Goal: Complete application form: Complete application form

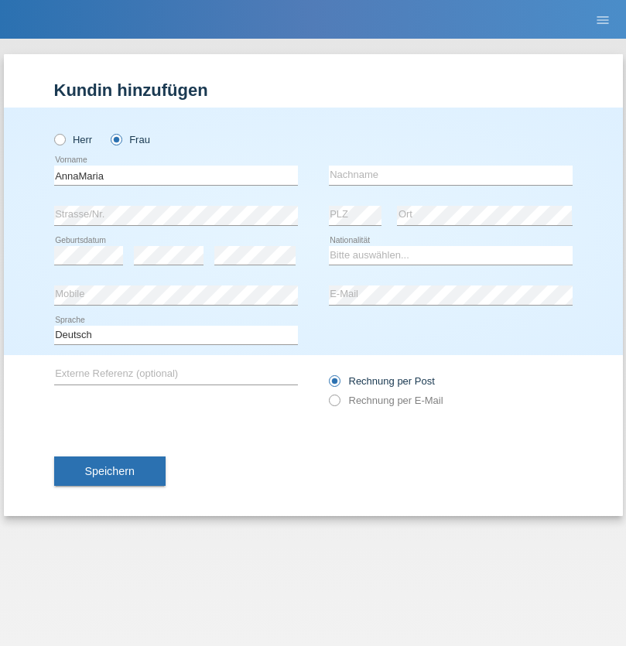
type input "AnnaMaria"
click at [450, 175] on input "text" at bounding box center [451, 175] width 244 height 19
type input "Fabisiak"
select select "PL"
select select "C"
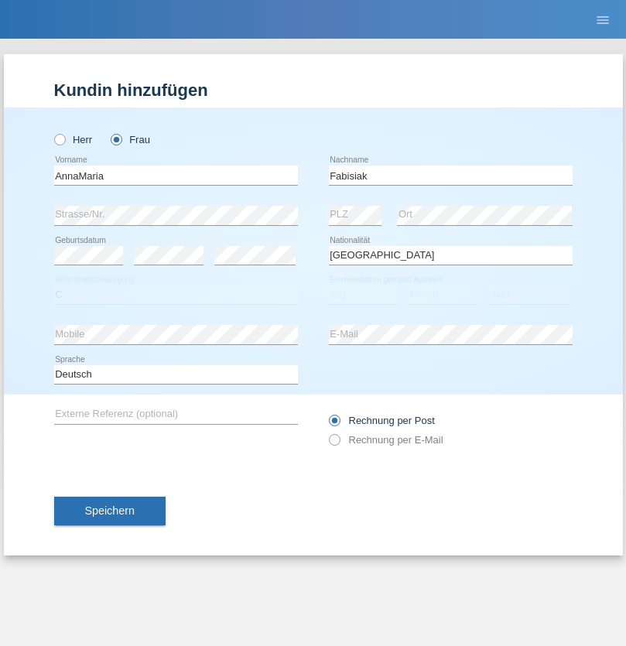
select select "25"
select select "04"
select select "2021"
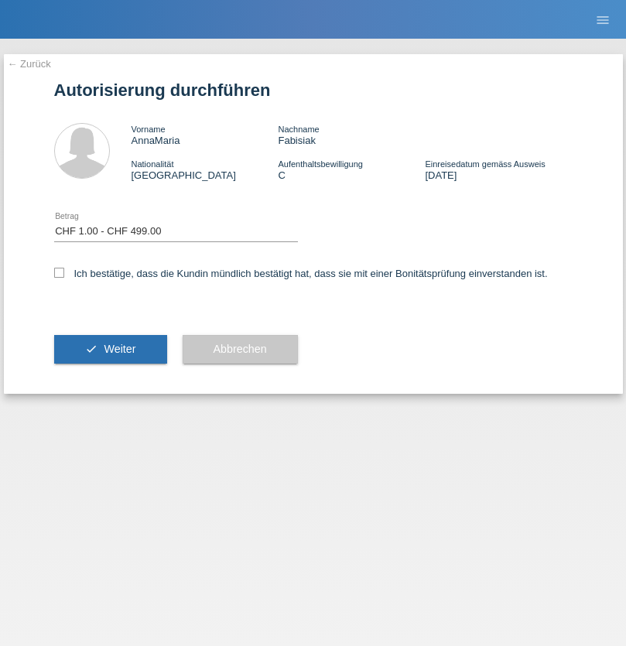
select select "1"
checkbox input "true"
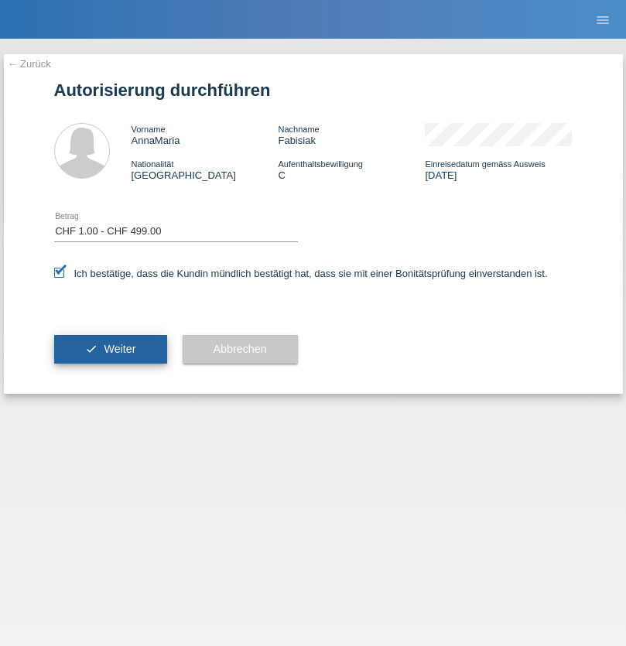
click at [110, 349] on span "Weiter" at bounding box center [120, 349] width 32 height 12
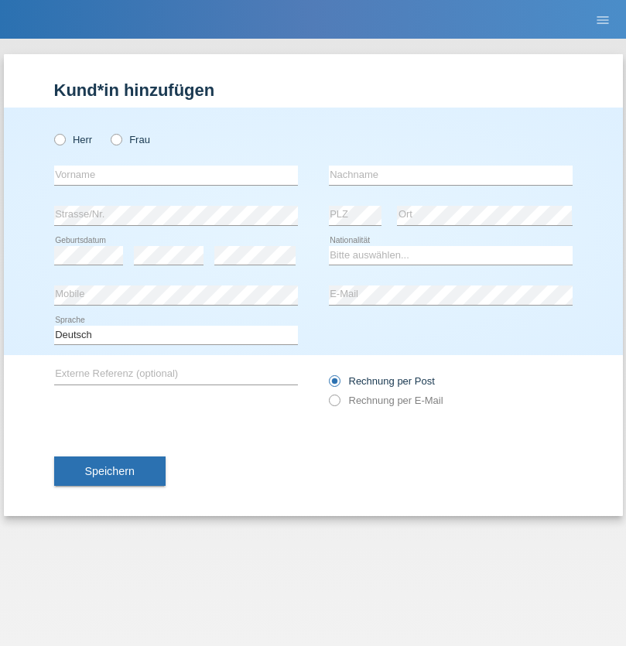
radio input "true"
click at [176, 175] on input "text" at bounding box center [176, 175] width 244 height 19
type input "[PERSON_NAME]"
click at [450, 175] on input "text" at bounding box center [451, 175] width 244 height 19
type input "Spechtenhauser"
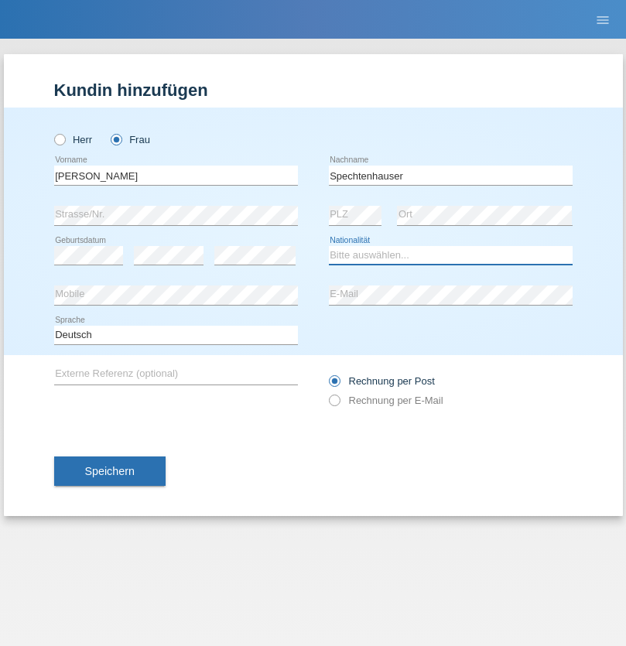
select select "AT"
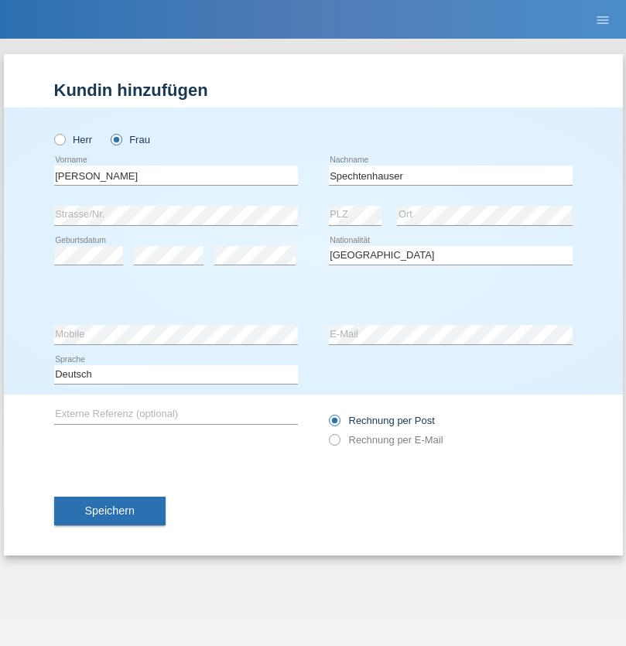
select select "C"
select select "20"
select select "12"
select select "2021"
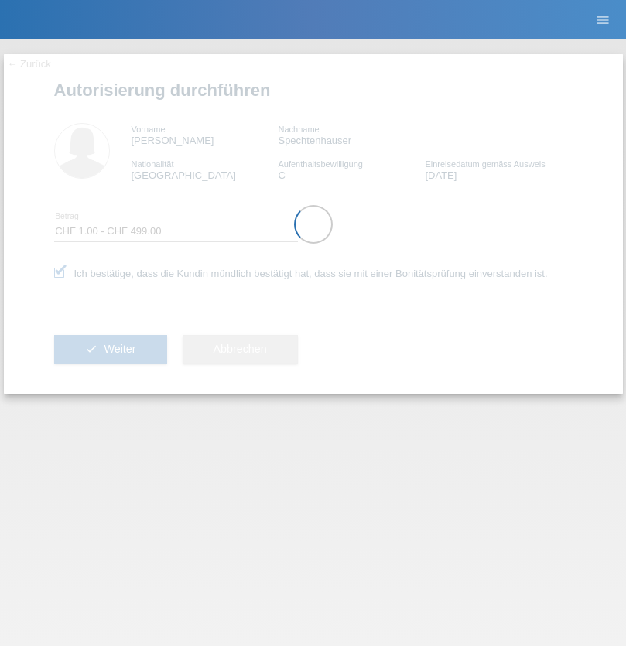
select select "1"
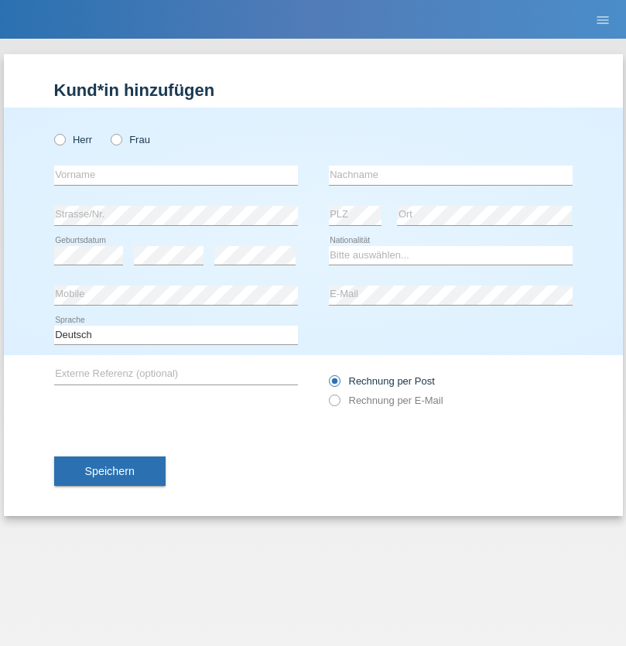
radio input "true"
click at [176, 175] on input "text" at bounding box center [176, 175] width 244 height 19
type input "[PERSON_NAME]"
click at [450, 175] on input "text" at bounding box center [451, 175] width 244 height 19
type input "Spechtenhauser"
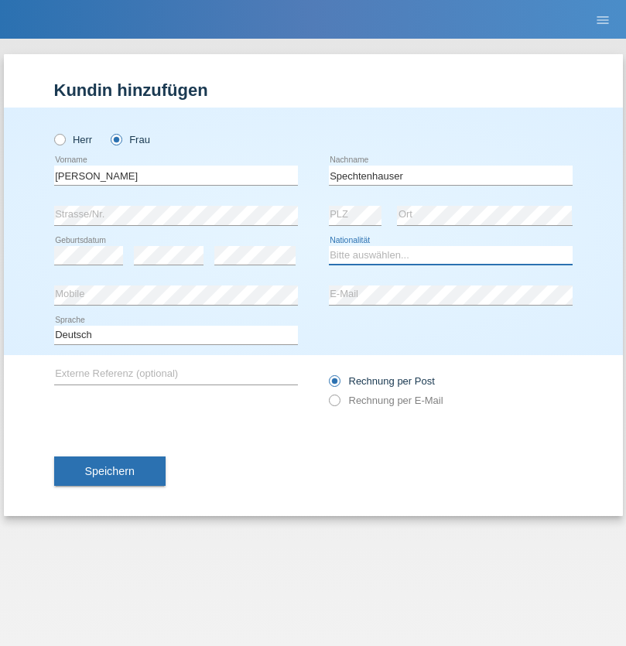
select select "AT"
select select "C"
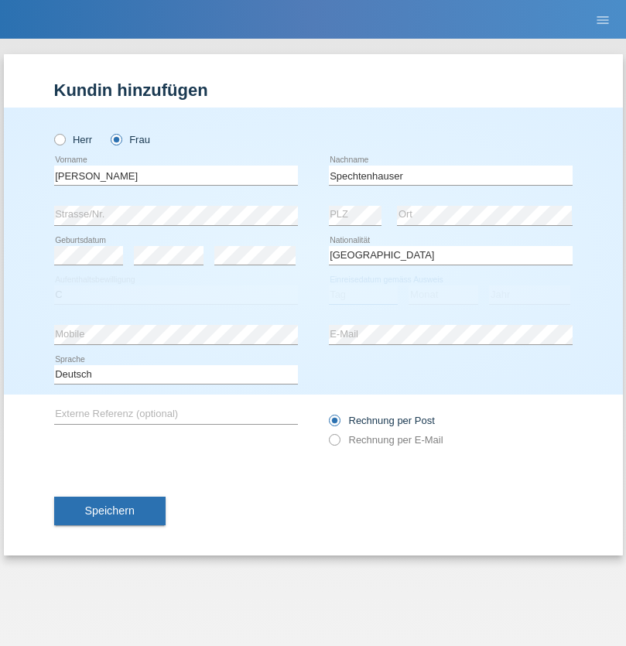
select select "01"
select select "12"
select select "2021"
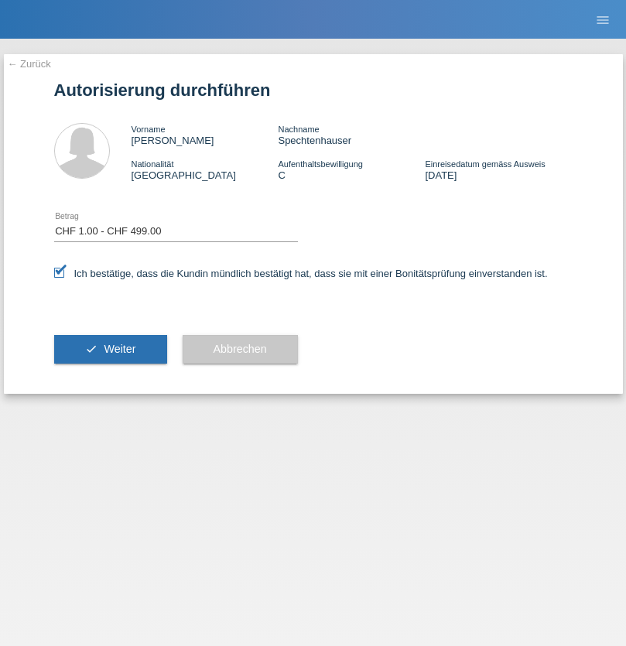
select select "1"
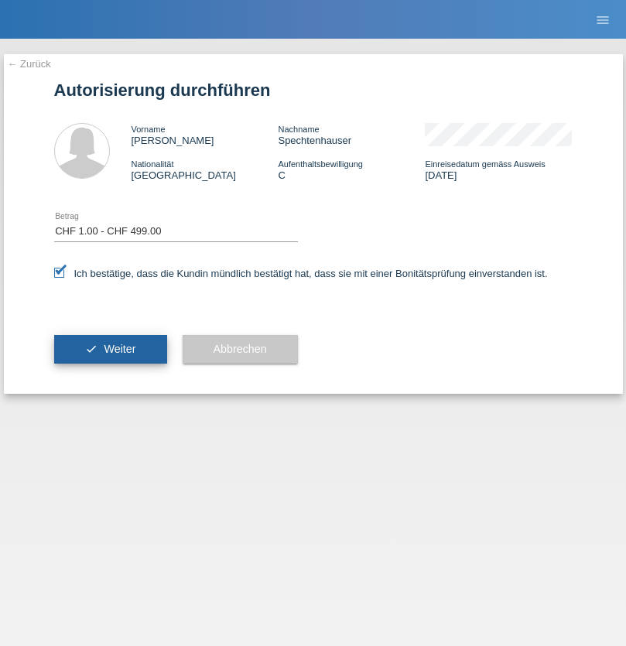
click at [110, 349] on span "Weiter" at bounding box center [120, 349] width 32 height 12
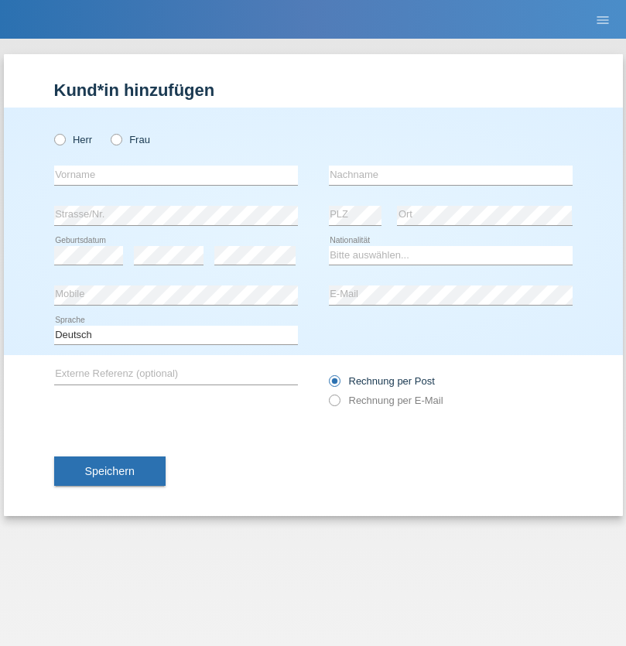
radio input "true"
click at [176, 175] on input "text" at bounding box center [176, 175] width 244 height 19
type input "Oksana"
click at [450, 175] on input "text" at bounding box center [451, 175] width 244 height 19
type input "[PERSON_NAME]"
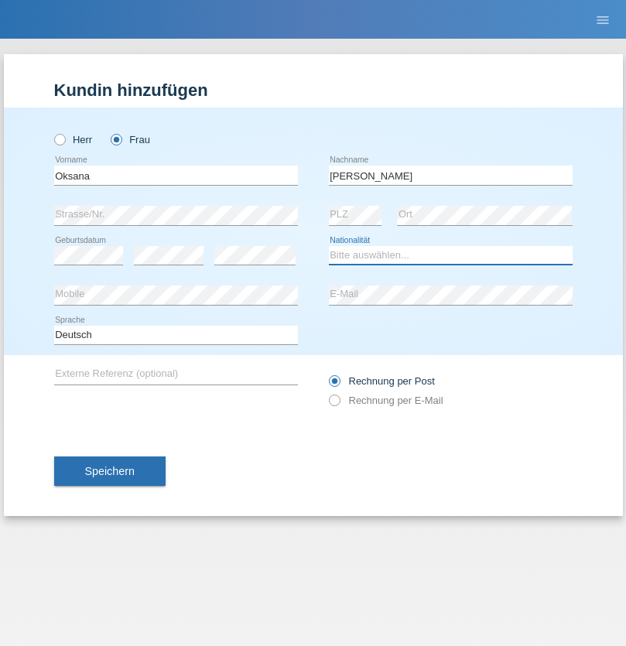
select select "CH"
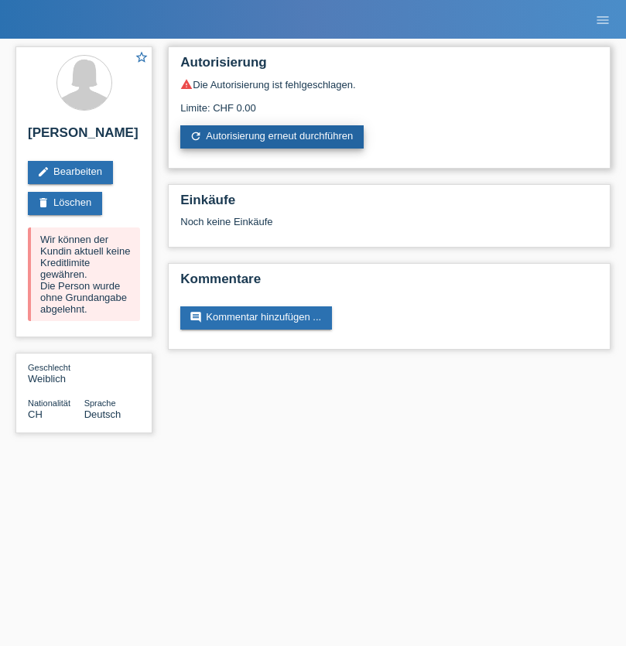
click at [273, 137] on link "refresh Autorisierung erneut durchführen" at bounding box center [271, 136] width 183 height 23
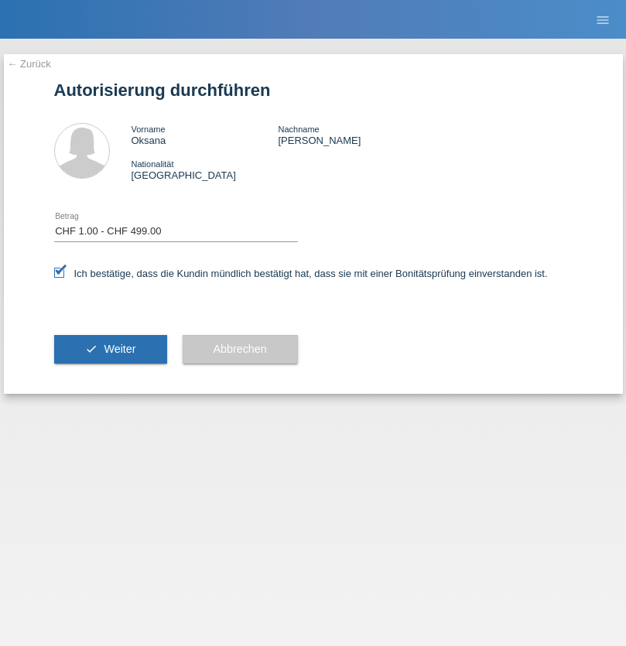
select select "1"
click at [110, 349] on span "Weiter" at bounding box center [120, 349] width 32 height 12
